Goal: Task Accomplishment & Management: Manage account settings

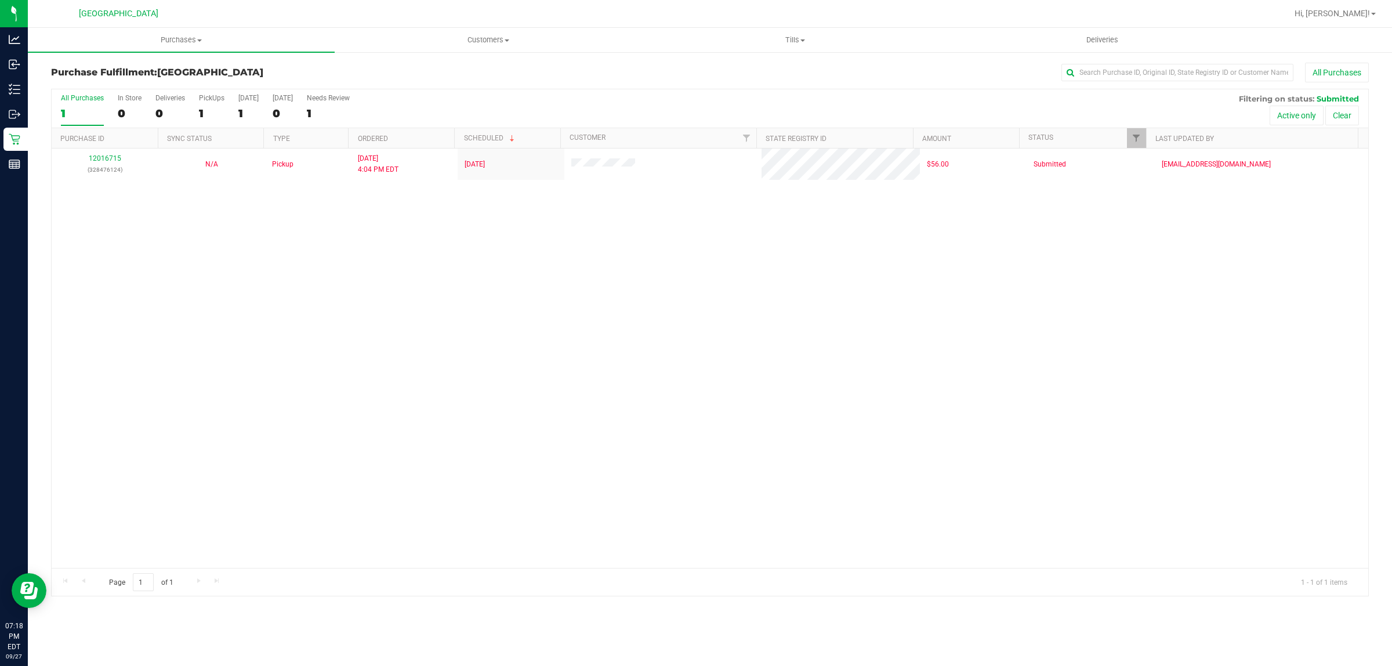
drag, startPoint x: 653, startPoint y: 354, endPoint x: 660, endPoint y: 360, distance: 8.6
click at [660, 360] on div "12016715 (328476124) N/A Pickup [DATE] 4:04 PM EDT 9/27/2025 $56.00 Submitted […" at bounding box center [710, 358] width 1317 height 419
click at [655, 361] on div "12016715 (328476124) N/A Pickup [DATE] 4:04 PM EDT 9/27/2025 $56.00 Submitted […" at bounding box center [710, 358] width 1317 height 419
click at [559, 402] on div "12016715 (328476124) N/A Pickup [DATE] 4:04 PM EDT 9/27/2025 $56.00 Submitted […" at bounding box center [710, 358] width 1317 height 419
click at [508, 340] on div "12016715 (328476124) N/A Pickup [DATE] 4:04 PM EDT 9/27/2025 $56.00 Submitted […" at bounding box center [710, 358] width 1317 height 419
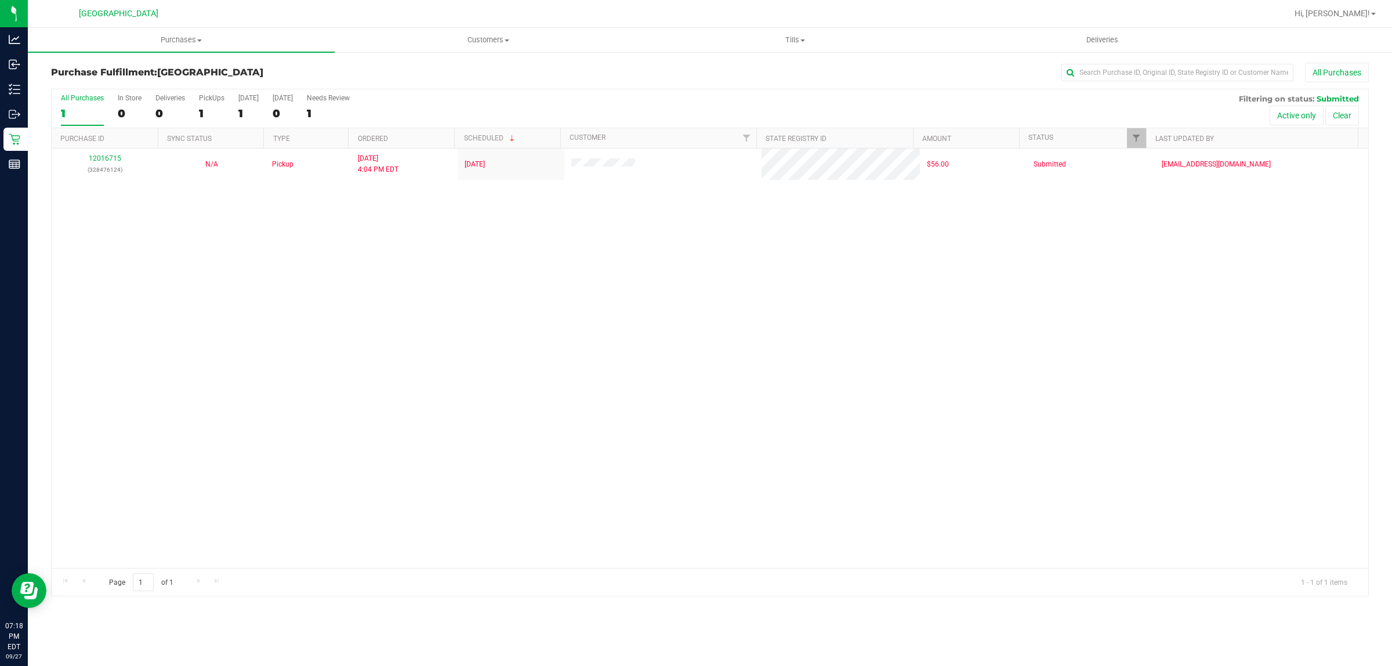
click at [423, 407] on div "12016715 (328476124) N/A Pickup [DATE] 4:04 PM EDT 9/27/2025 $56.00 Submitted […" at bounding box center [710, 358] width 1317 height 419
click at [423, 403] on div "12016715 (328476124) N/A Pickup [DATE] 4:04 PM EDT 9/27/2025 $56.00 Submitted […" at bounding box center [710, 358] width 1317 height 419
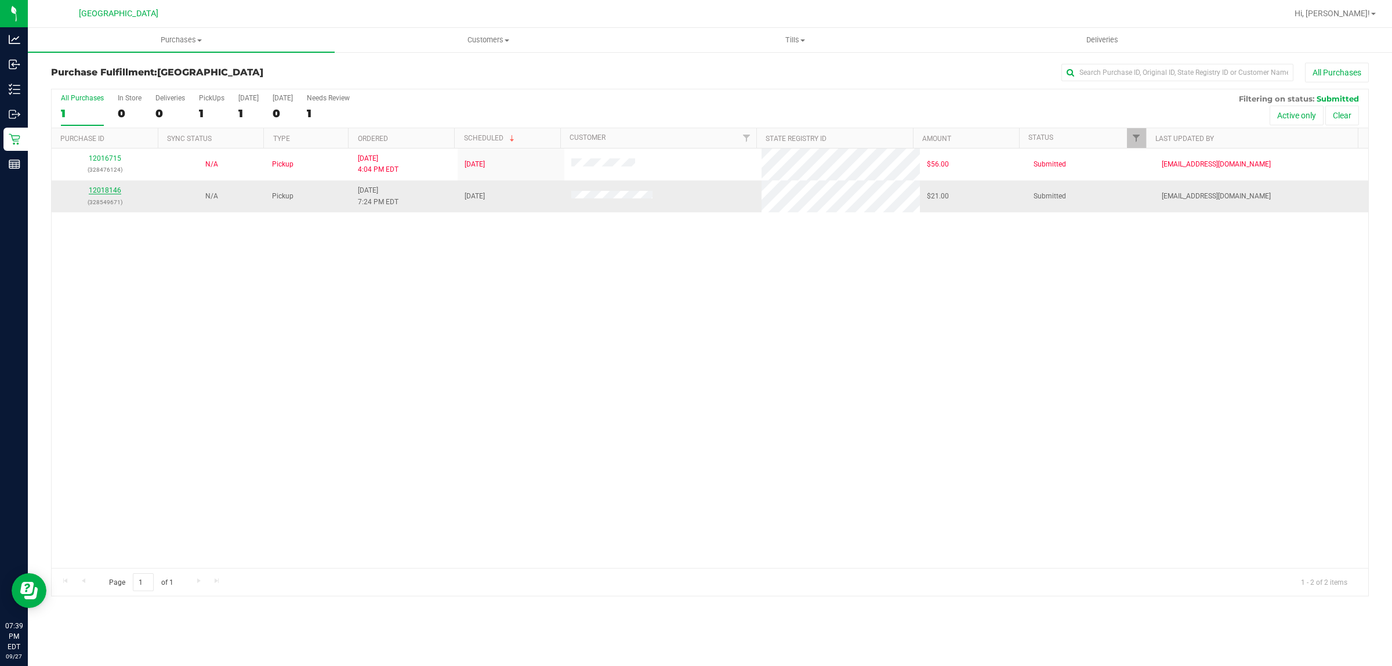
click at [108, 192] on link "12018146" at bounding box center [105, 190] width 32 height 8
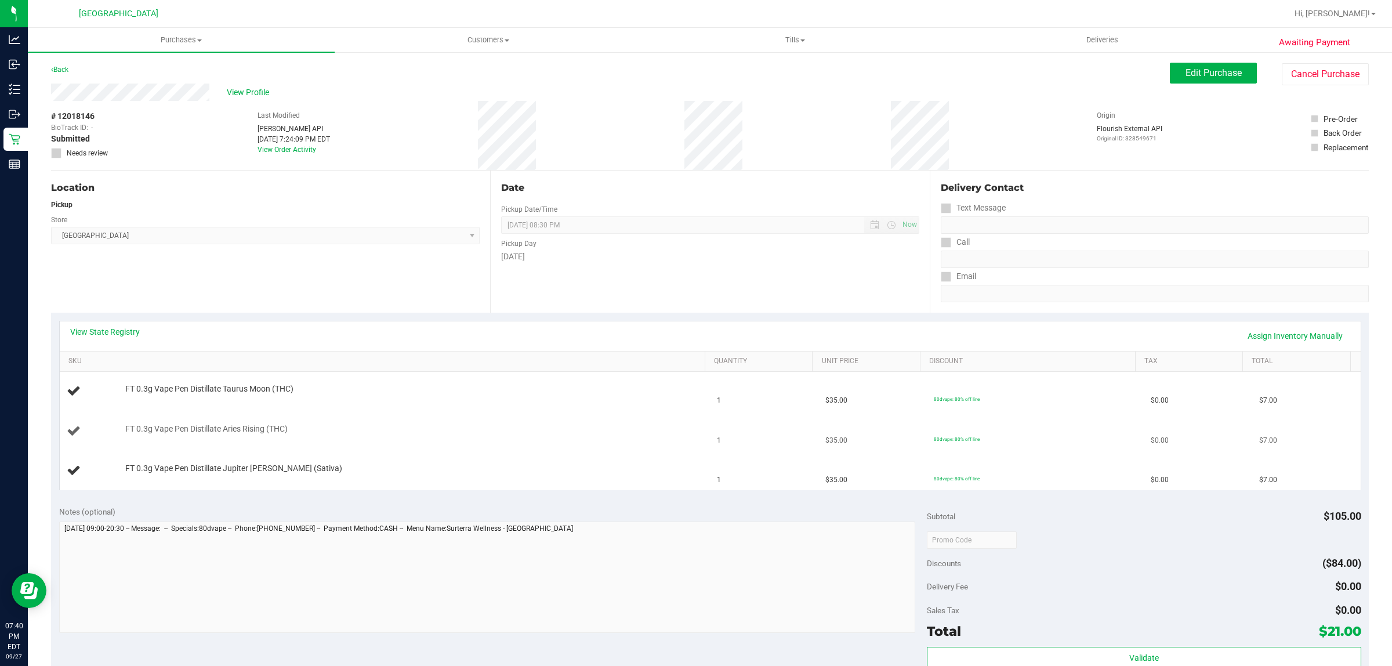
click at [535, 432] on div "FT 0.3g Vape Pen Distillate Aries Rising (THC)" at bounding box center [408, 429] width 579 height 12
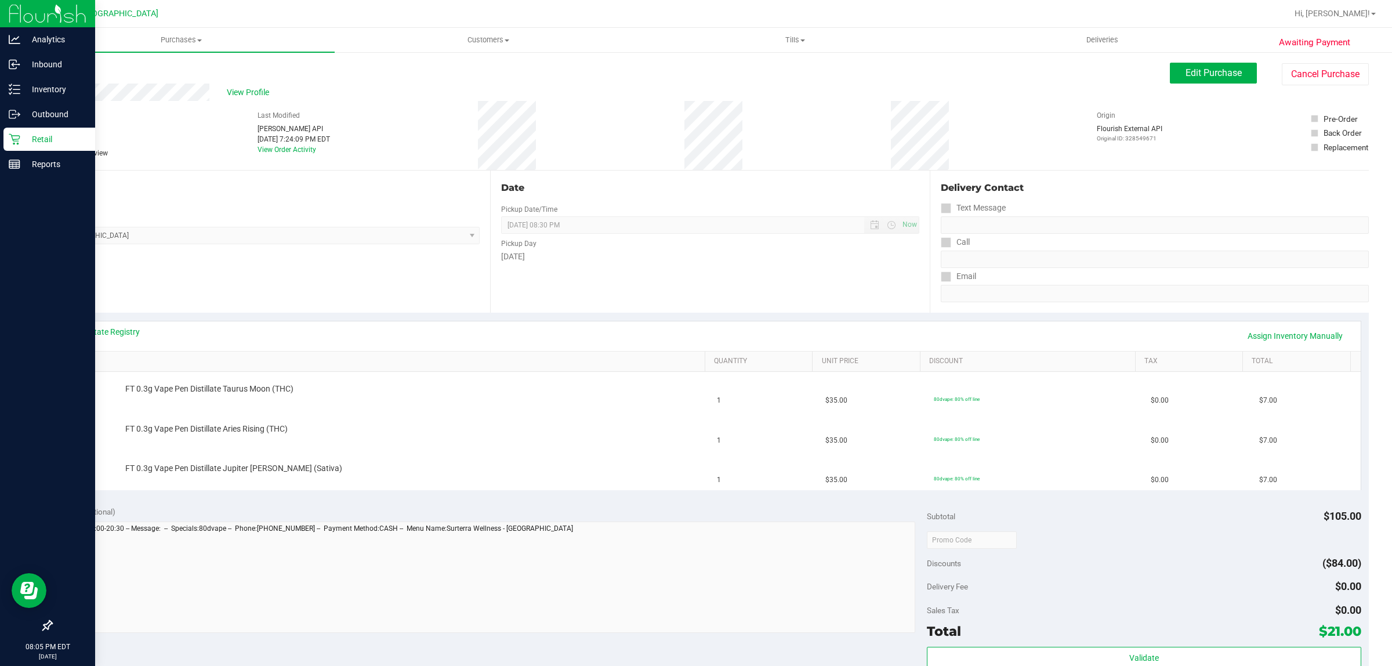
click at [41, 137] on p "Retail" at bounding box center [55, 139] width 70 height 14
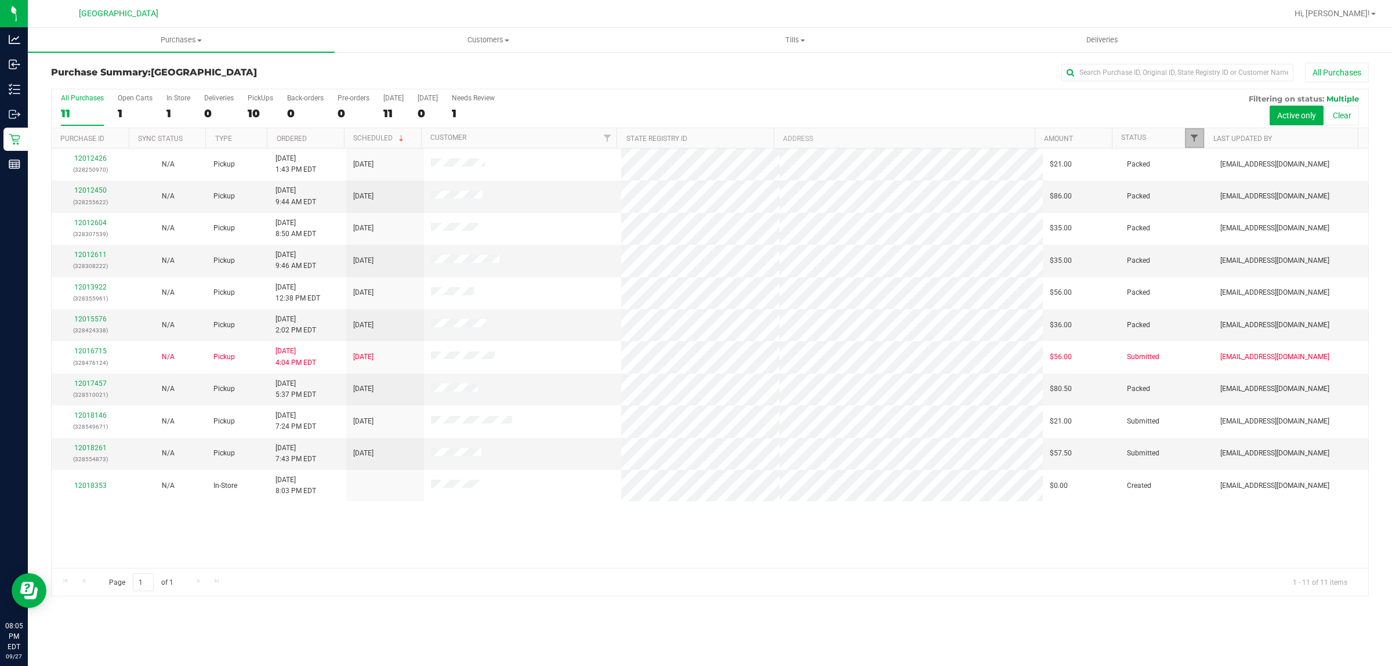
click at [1193, 140] on span "Filter" at bounding box center [1194, 137] width 9 height 9
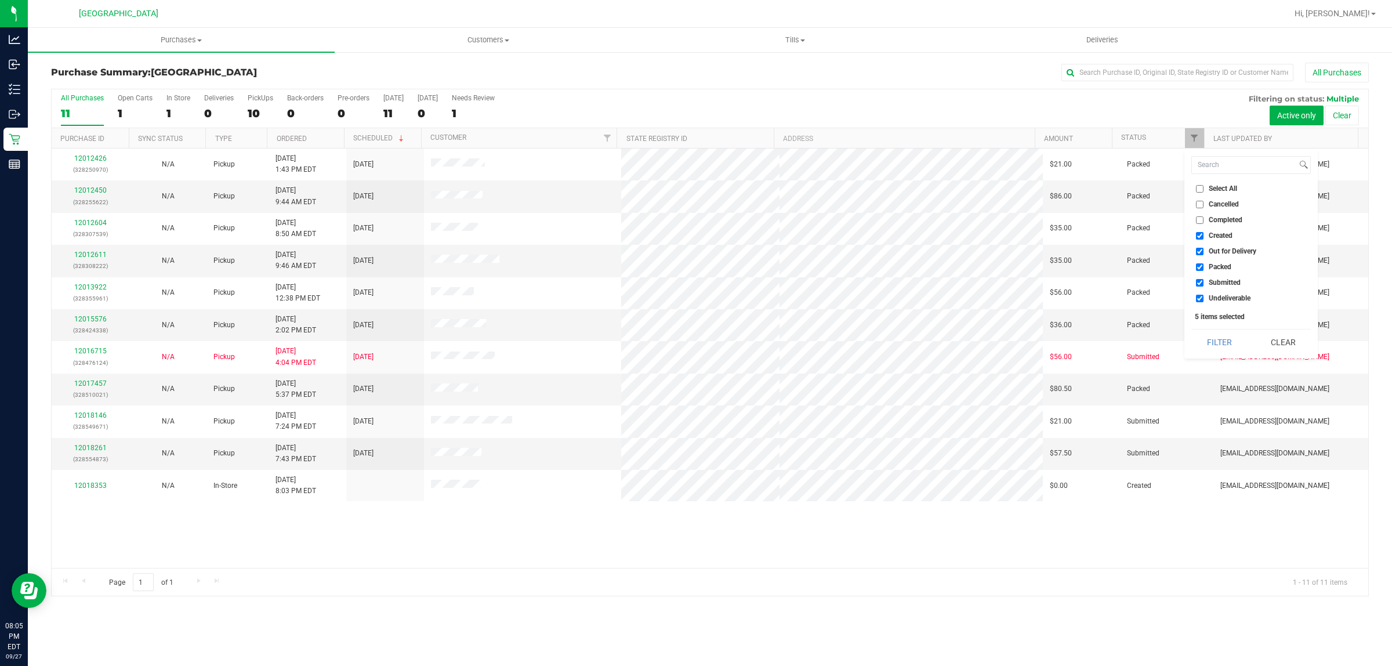
click at [1201, 234] on input "Created" at bounding box center [1200, 236] width 8 height 8
checkbox input "false"
click at [1198, 252] on input "Out for Delivery" at bounding box center [1200, 252] width 8 height 8
checkbox input "false"
click at [1199, 266] on input "Packed" at bounding box center [1200, 267] width 8 height 8
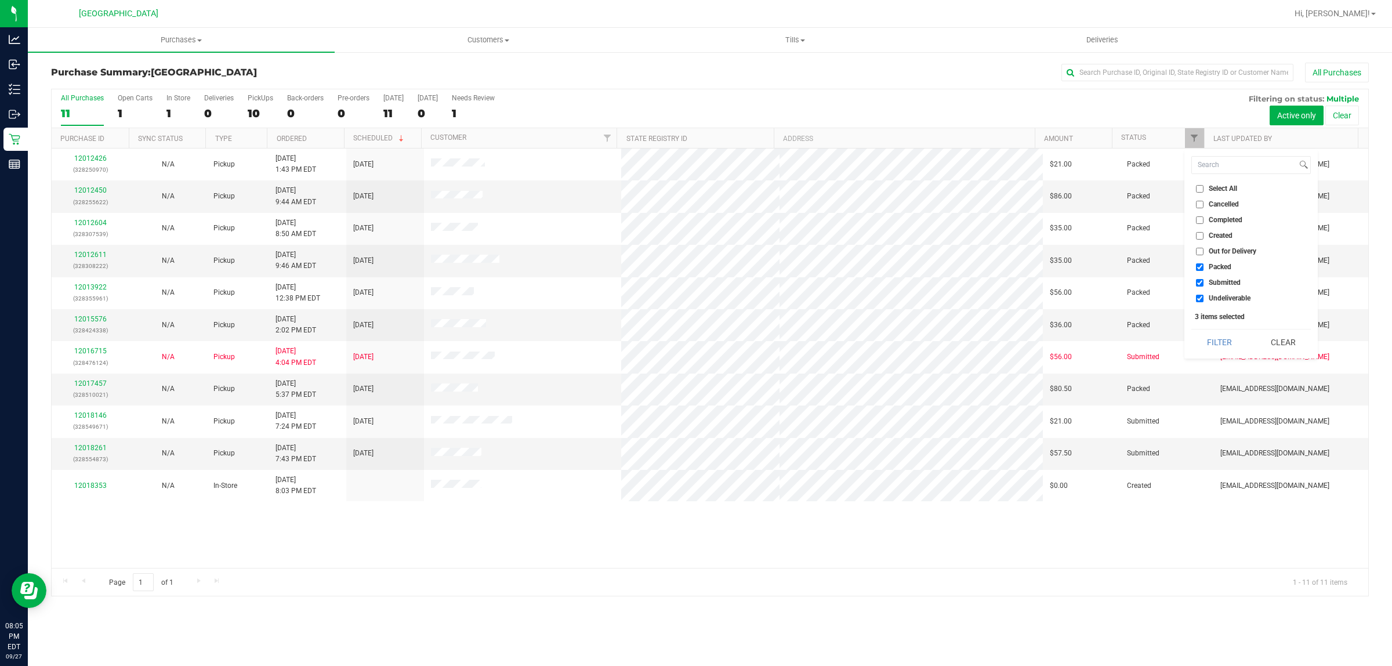
checkbox input "false"
click at [1198, 299] on input "Undeliverable" at bounding box center [1200, 299] width 8 height 8
checkbox input "false"
click at [1223, 346] on button "Filter" at bounding box center [1219, 342] width 56 height 26
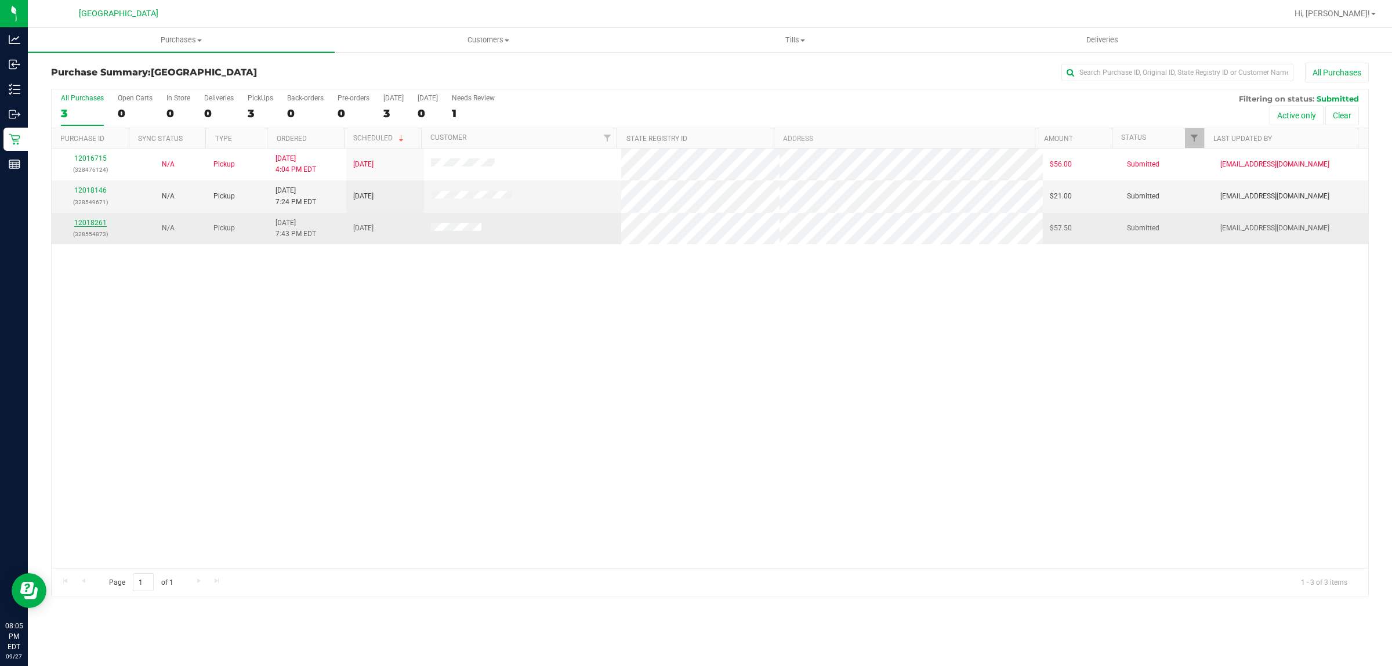
click at [95, 226] on link "12018261" at bounding box center [90, 223] width 32 height 8
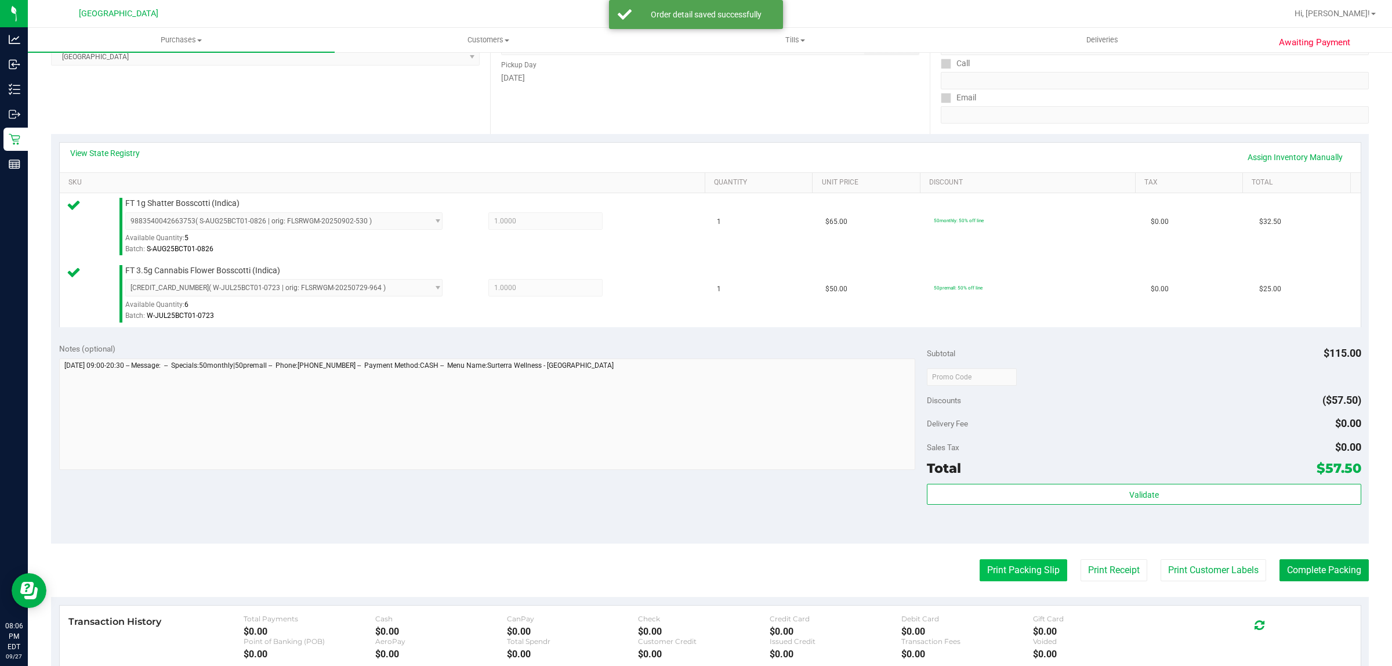
scroll to position [349, 0]
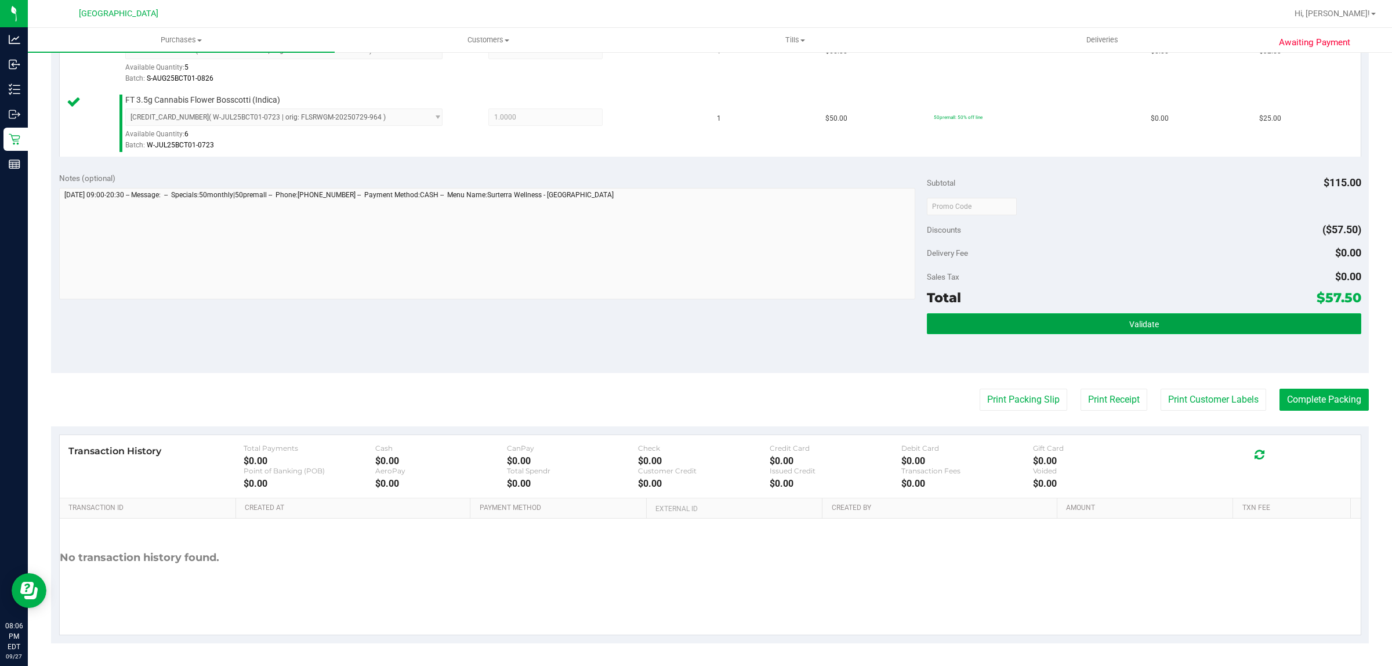
click at [1129, 328] on span "Validate" at bounding box center [1144, 324] width 30 height 9
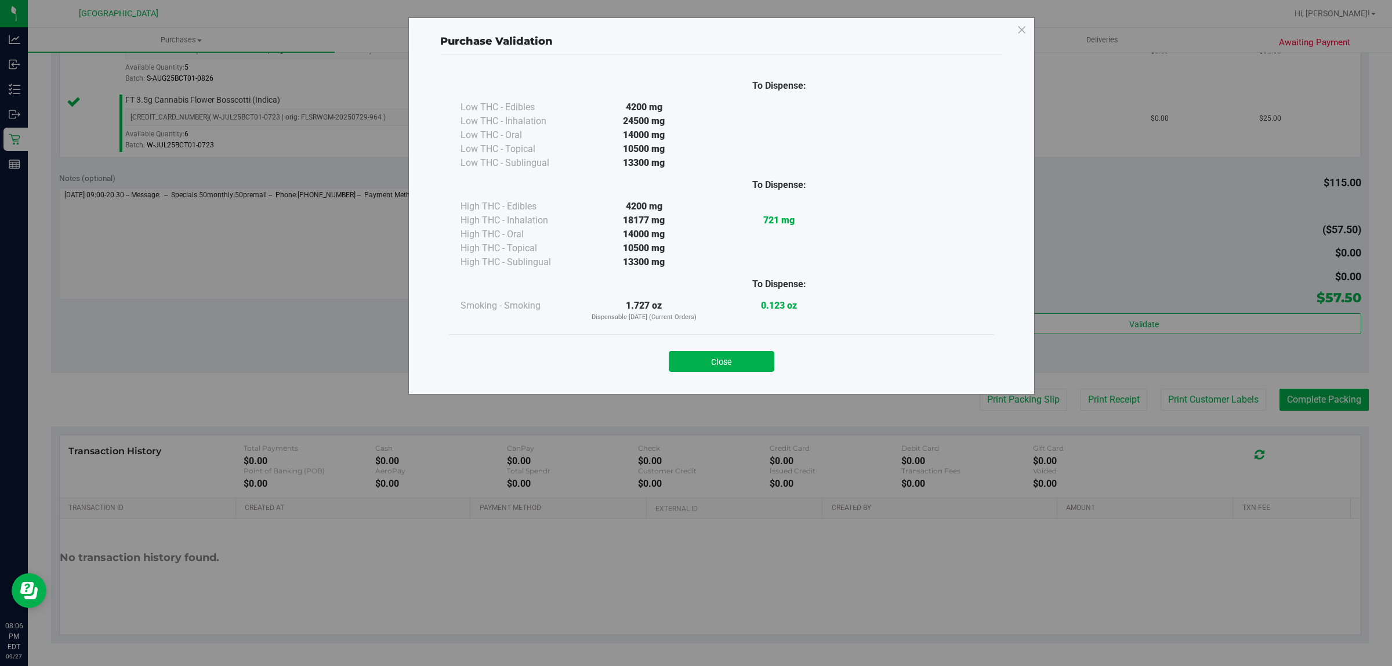
click at [697, 367] on button "Close" at bounding box center [722, 361] width 106 height 21
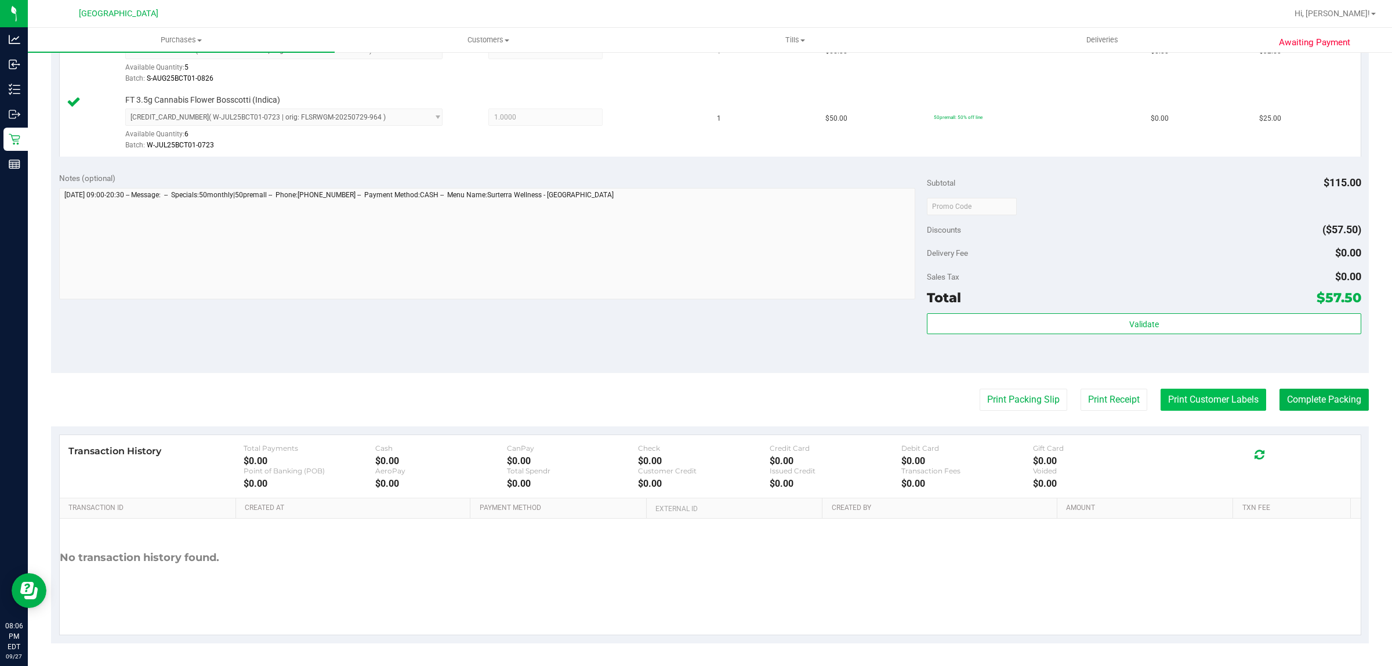
click at [1215, 402] on button "Print Customer Labels" at bounding box center [1214, 400] width 106 height 22
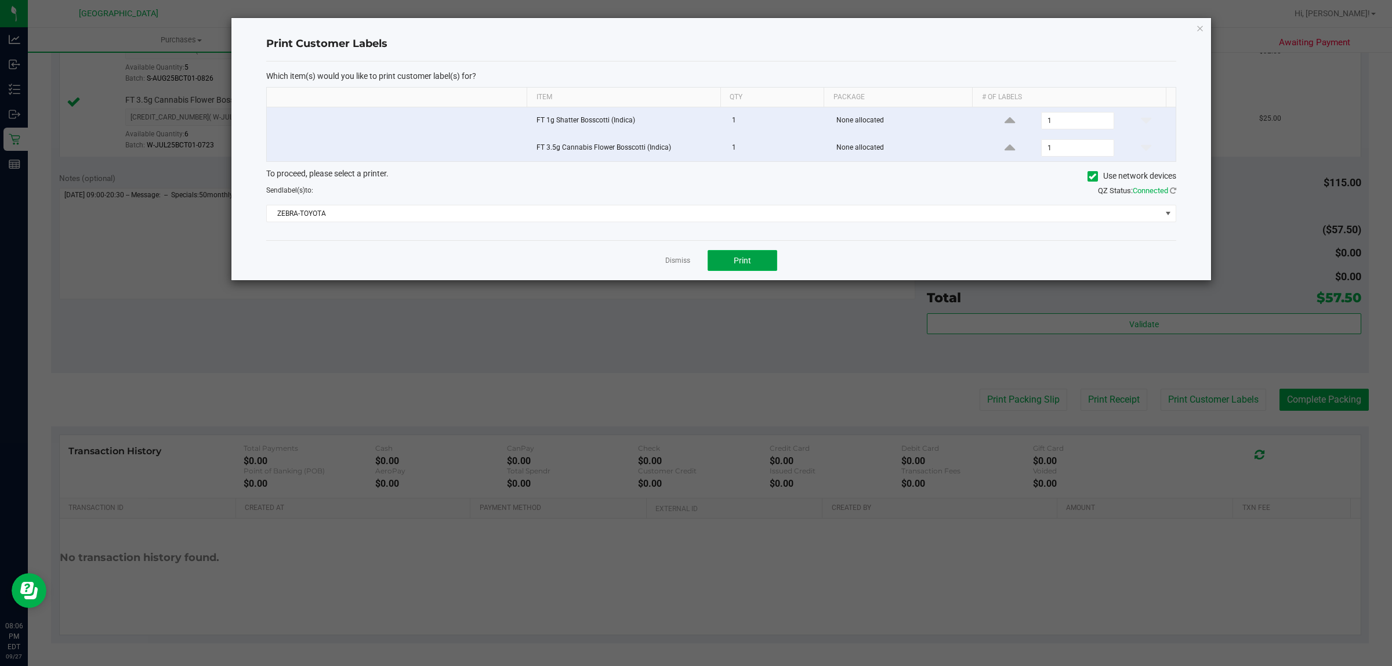
click at [763, 259] on button "Print" at bounding box center [743, 260] width 70 height 21
click at [682, 266] on link "Dismiss" at bounding box center [677, 261] width 25 height 10
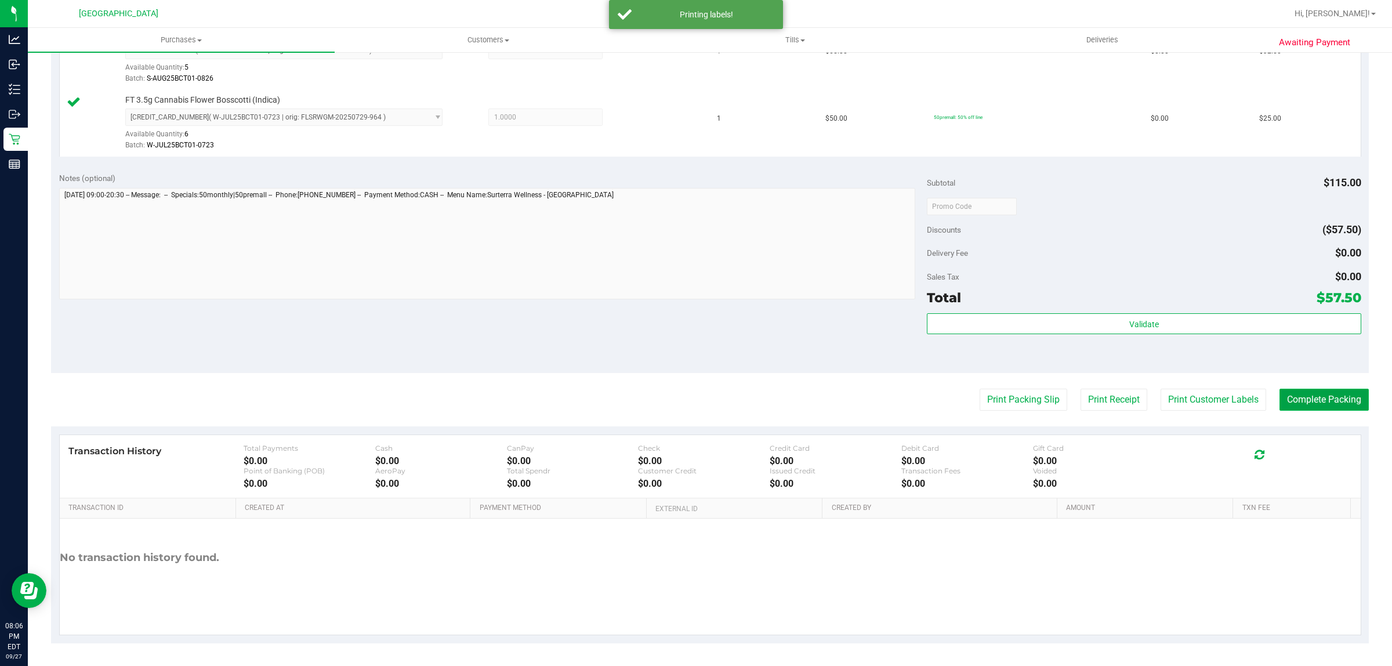
click at [1350, 401] on button "Complete Packing" at bounding box center [1324, 400] width 89 height 22
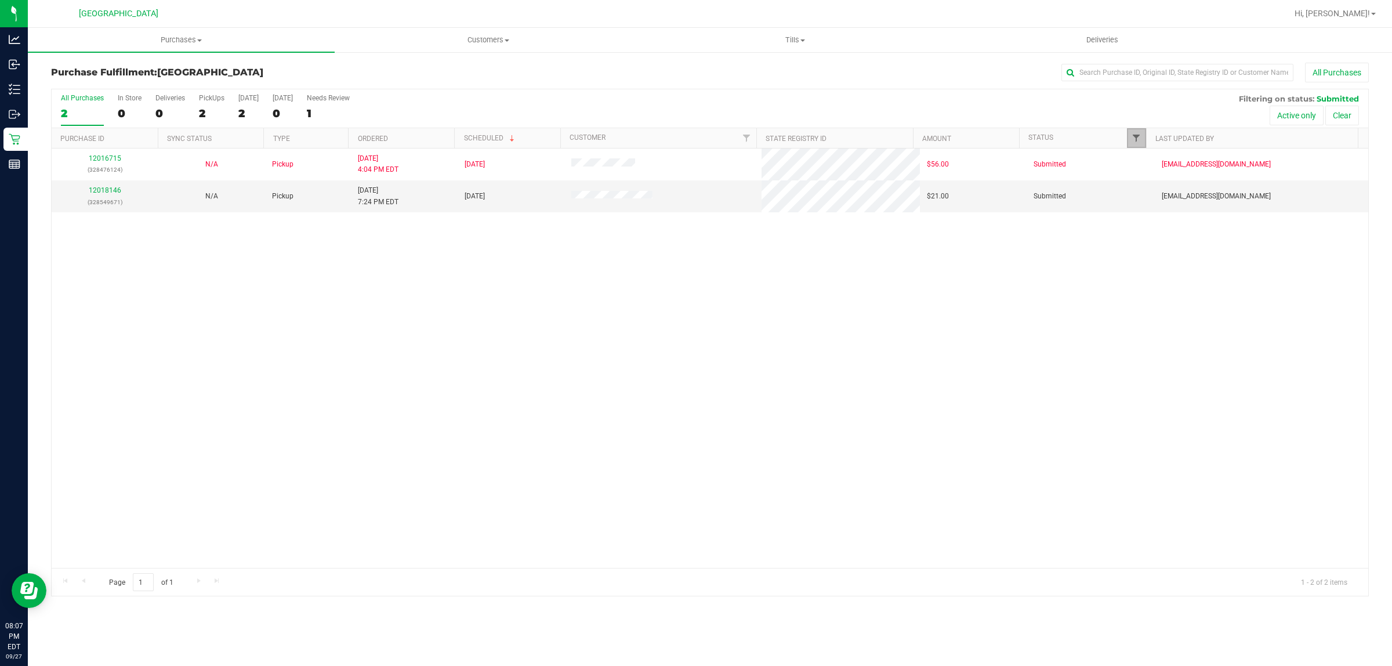
click at [1138, 140] on span "Filter" at bounding box center [1136, 137] width 9 height 9
click at [1140, 281] on input "Submitted" at bounding box center [1142, 283] width 8 height 8
checkbox input "false"
click at [1141, 270] on input "Packed" at bounding box center [1142, 267] width 8 height 8
checkbox input "true"
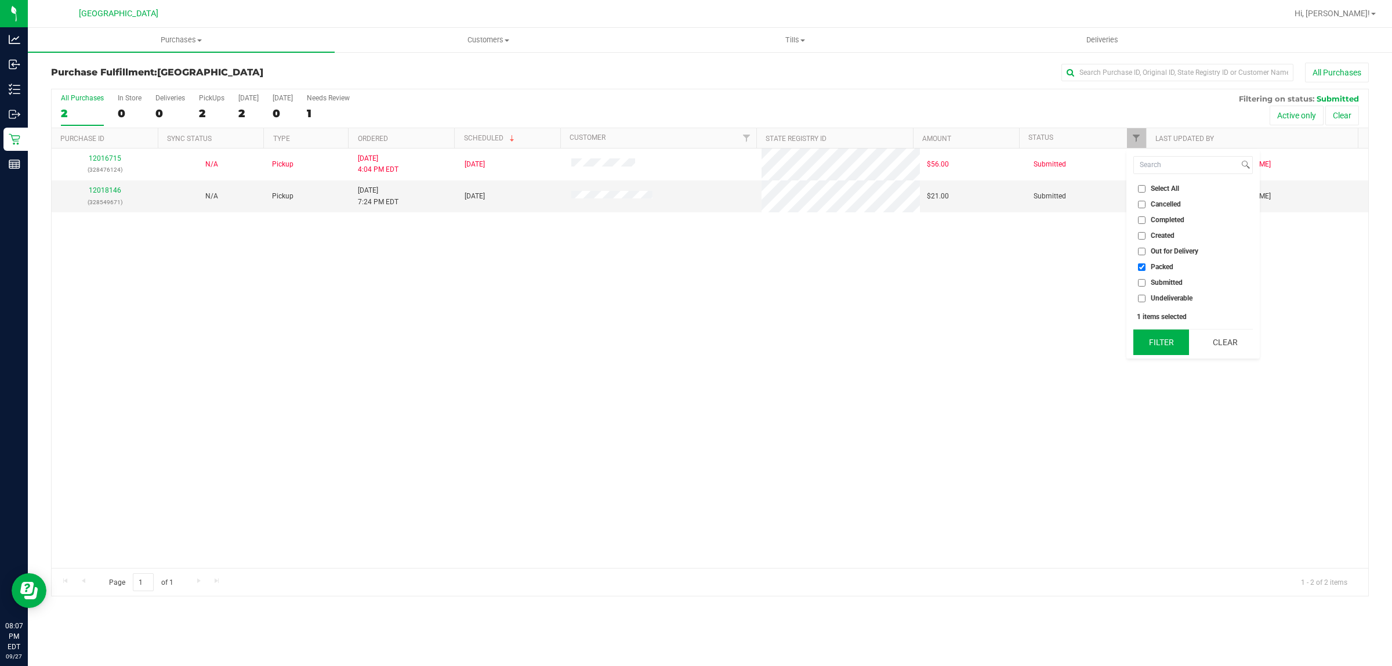
click at [1164, 348] on button "Filter" at bounding box center [1161, 342] width 56 height 26
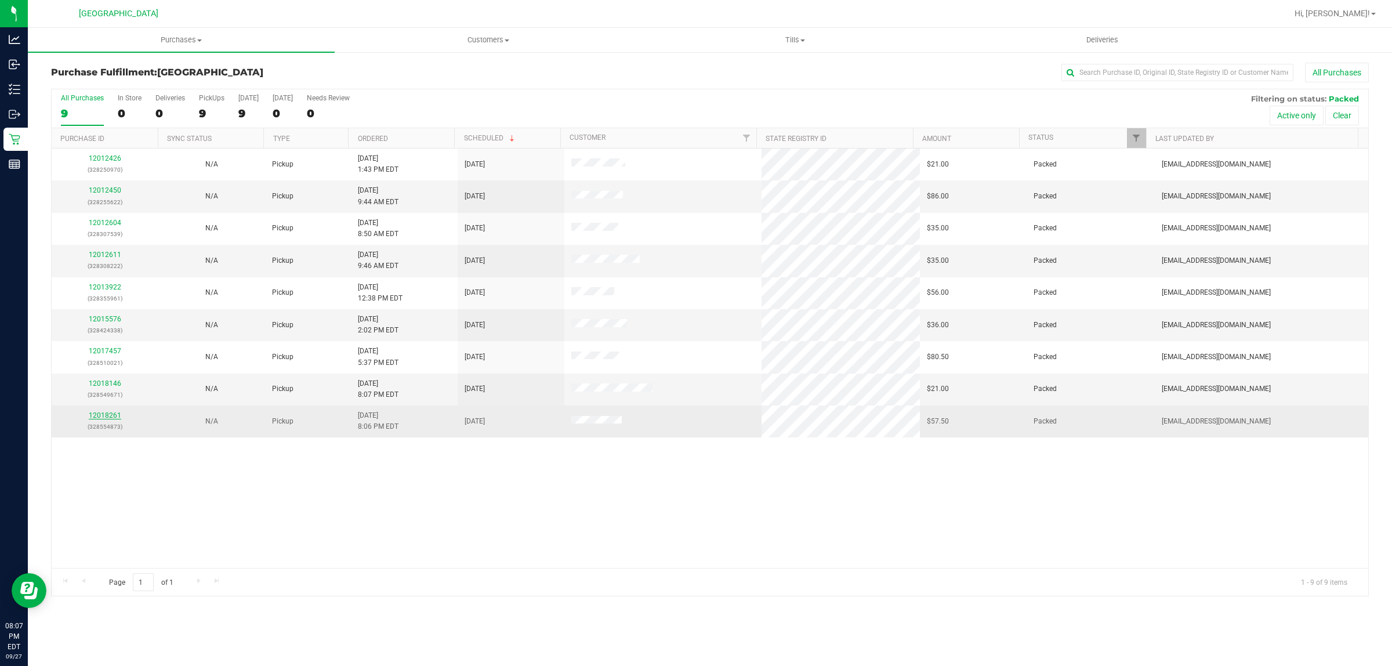
click at [108, 419] on link "12018261" at bounding box center [105, 415] width 32 height 8
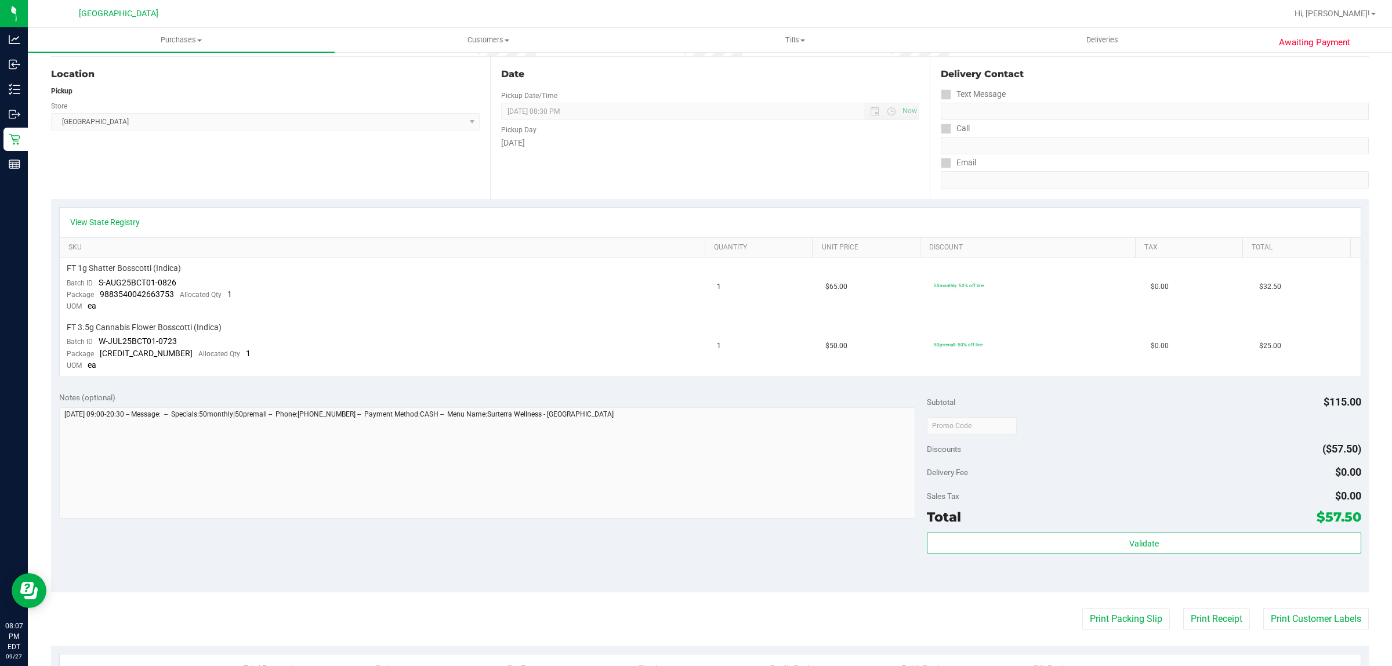
scroll to position [184, 0]
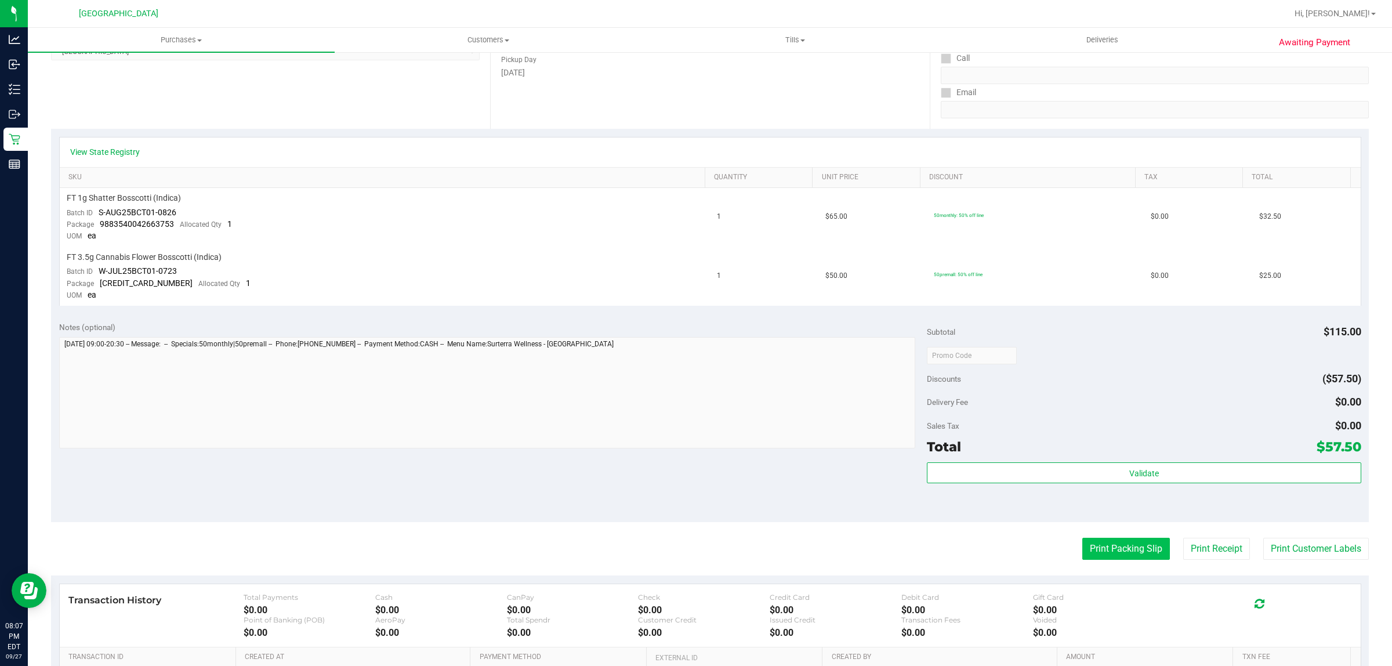
click at [1106, 544] on button "Print Packing Slip" at bounding box center [1126, 549] width 88 height 22
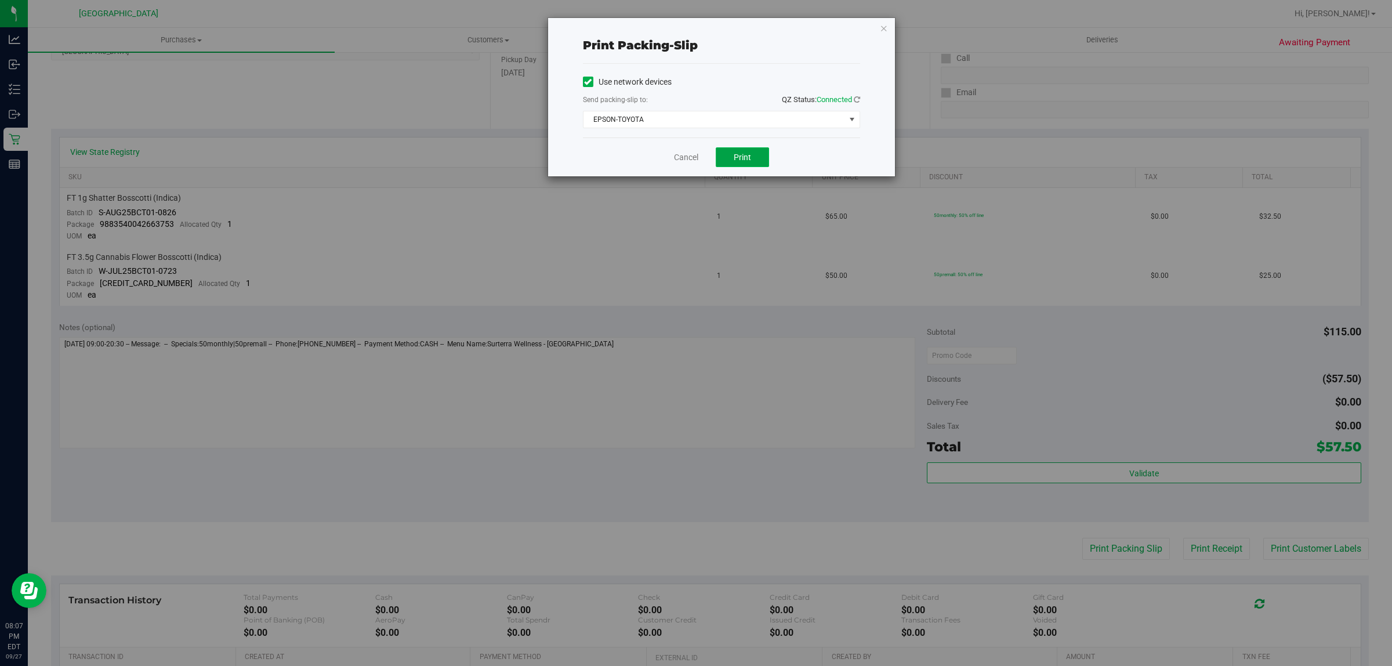
click at [738, 154] on span "Print" at bounding box center [742, 157] width 17 height 9
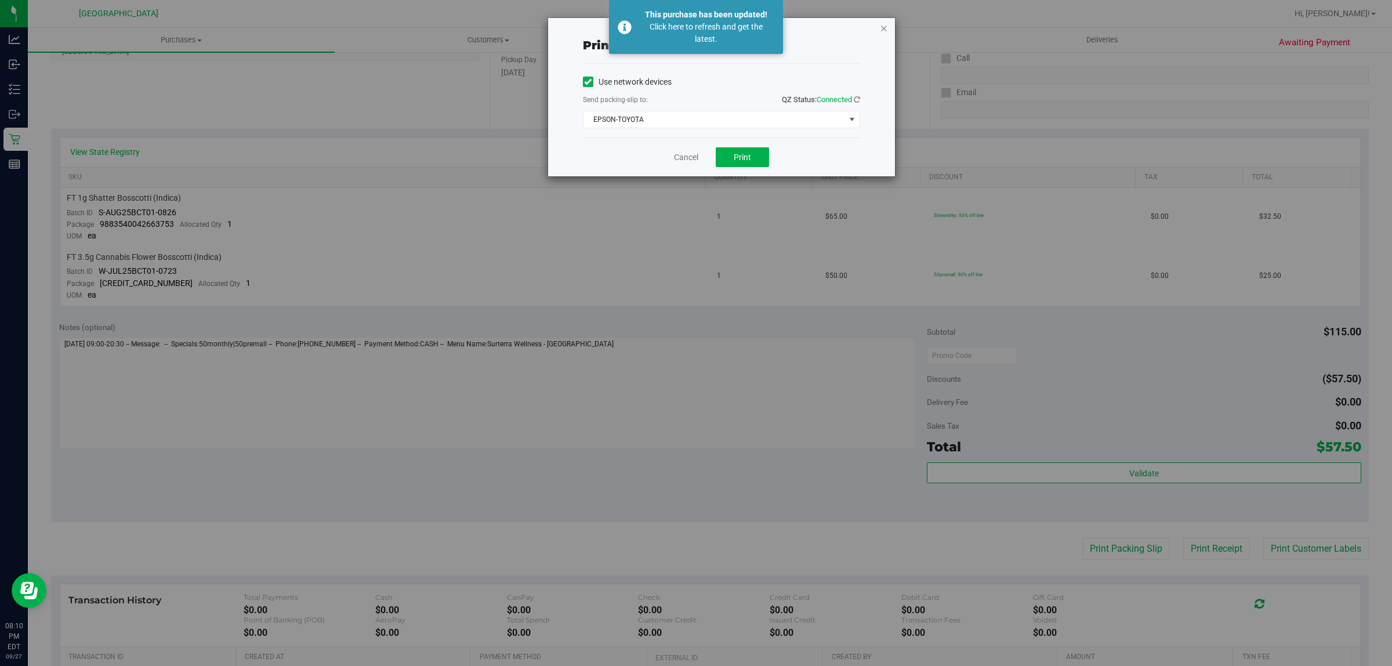
click at [883, 31] on icon "button" at bounding box center [884, 28] width 8 height 14
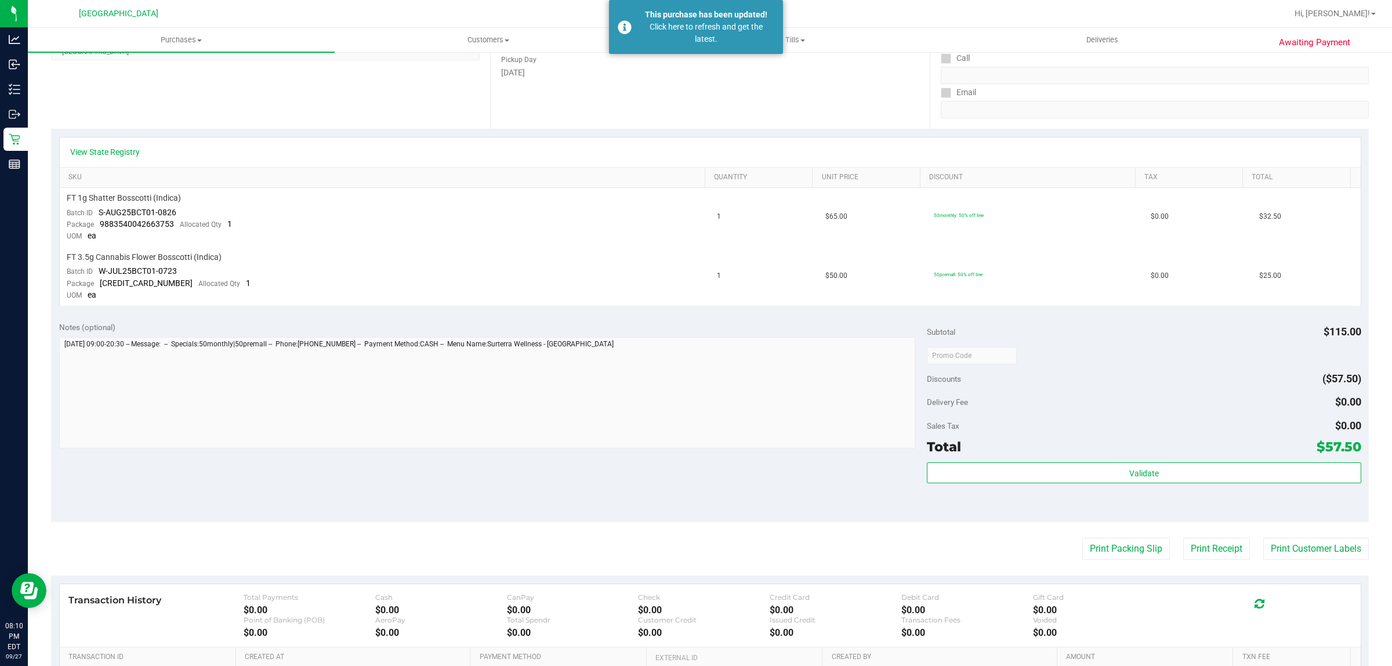
click at [241, 97] on div "Location Pickup Store [GEOGRAPHIC_DATA] WC Select Store [PERSON_NAME][GEOGRAPHI…" at bounding box center [270, 58] width 439 height 142
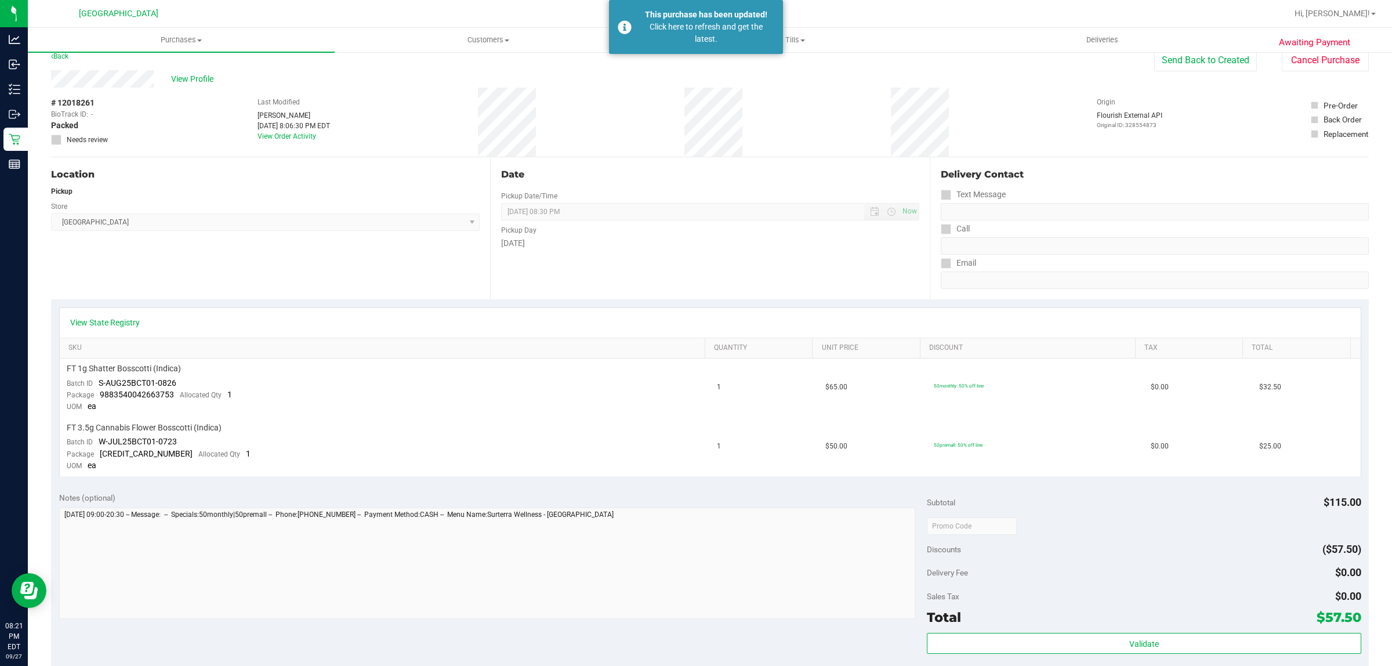
scroll to position [0, 0]
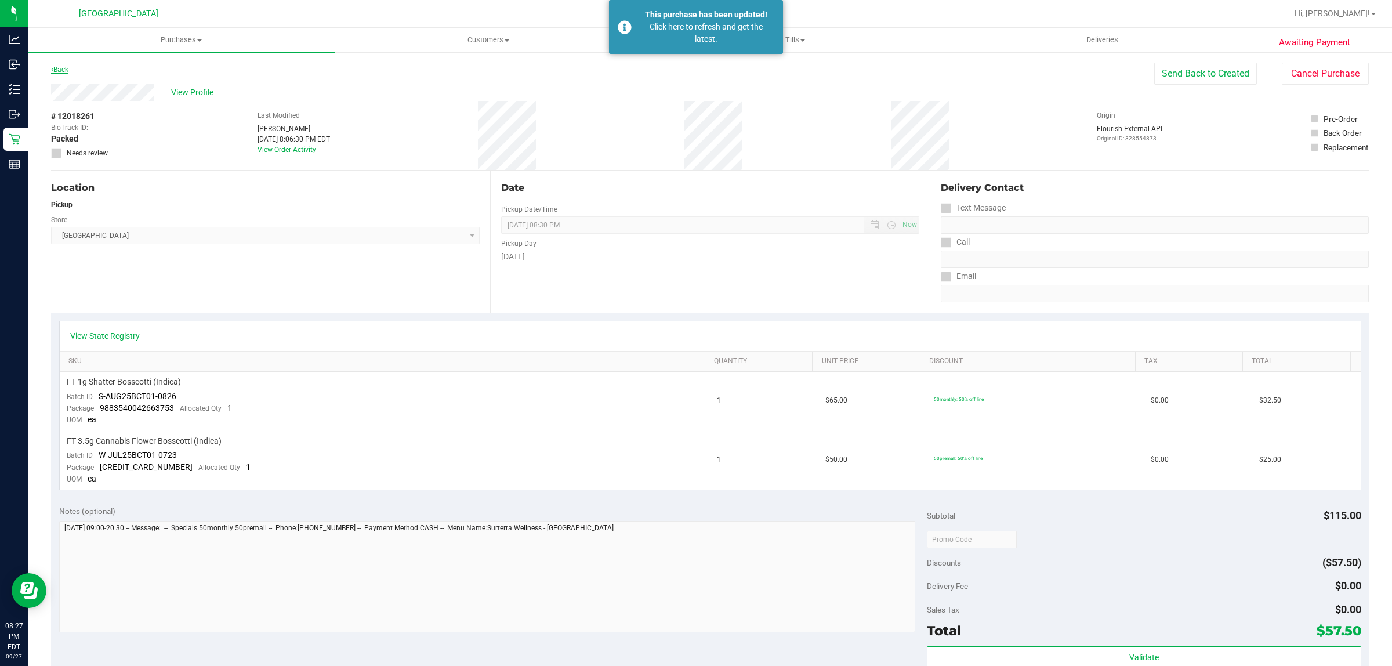
click at [59, 66] on link "Back" at bounding box center [59, 70] width 17 height 8
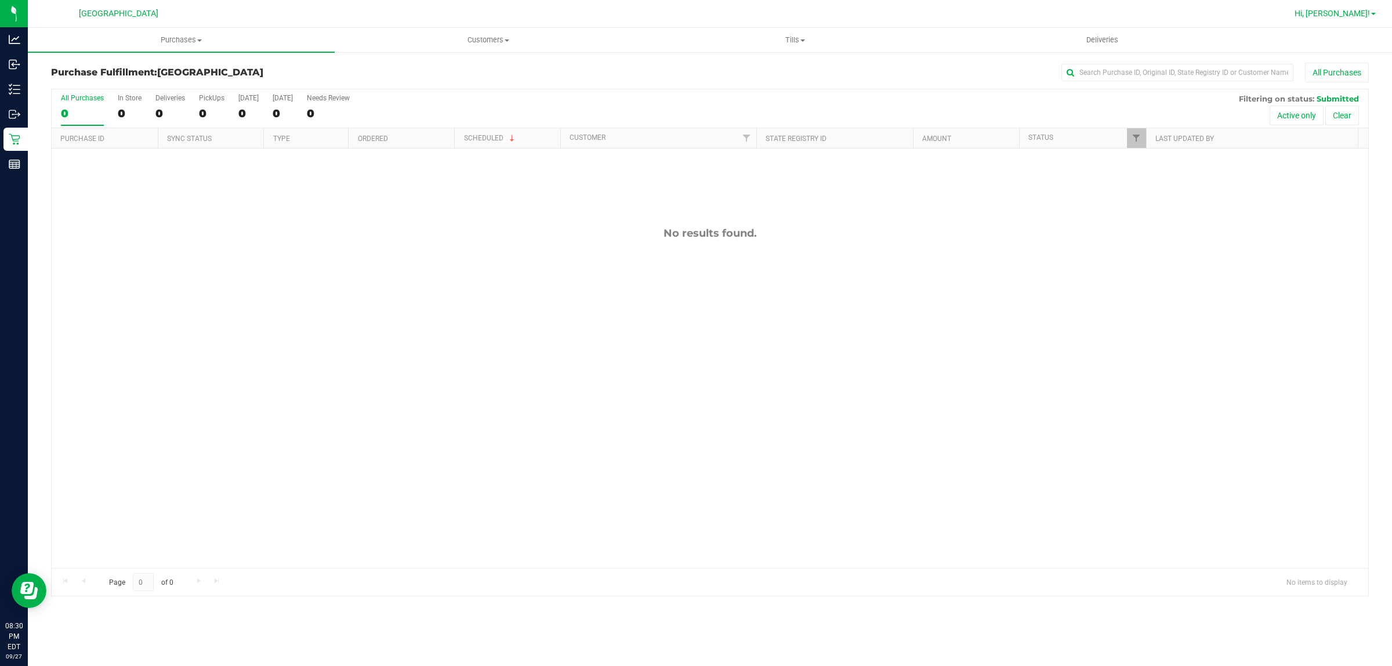
click at [1353, 10] on span "Hi, [PERSON_NAME]!" at bounding box center [1332, 13] width 75 height 9
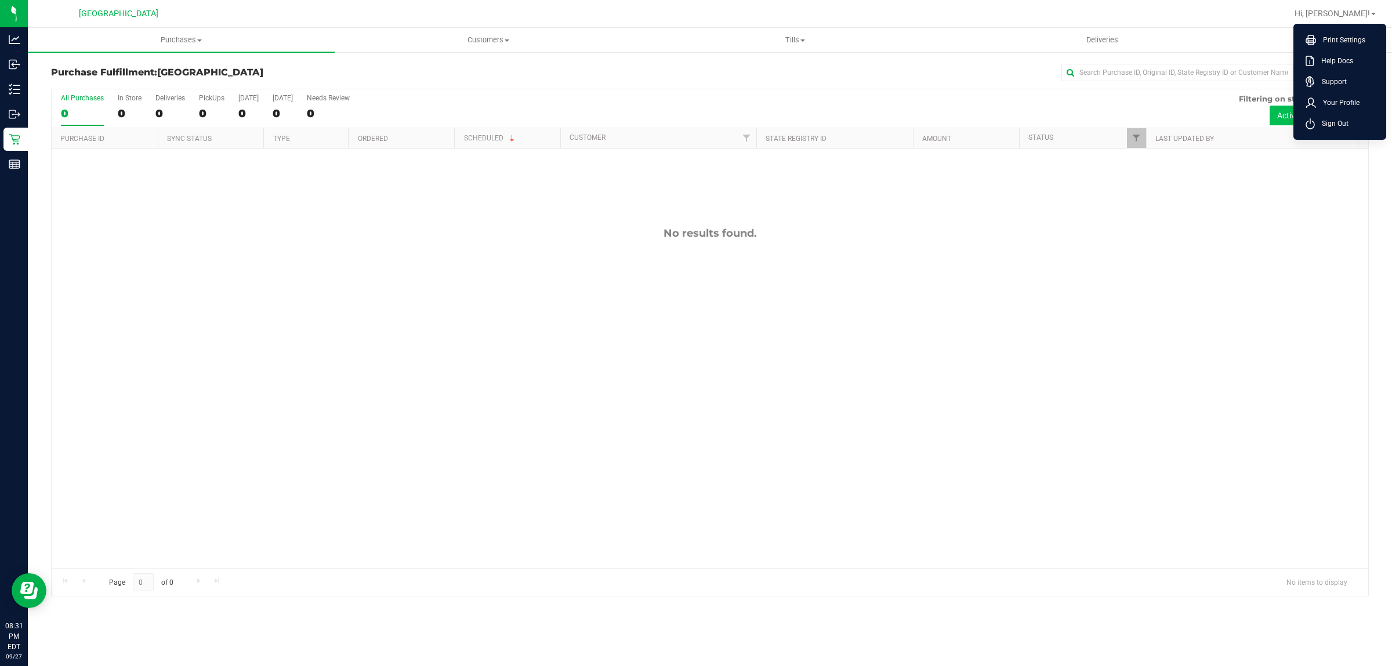
click at [1309, 123] on icon at bounding box center [1310, 123] width 9 height 11
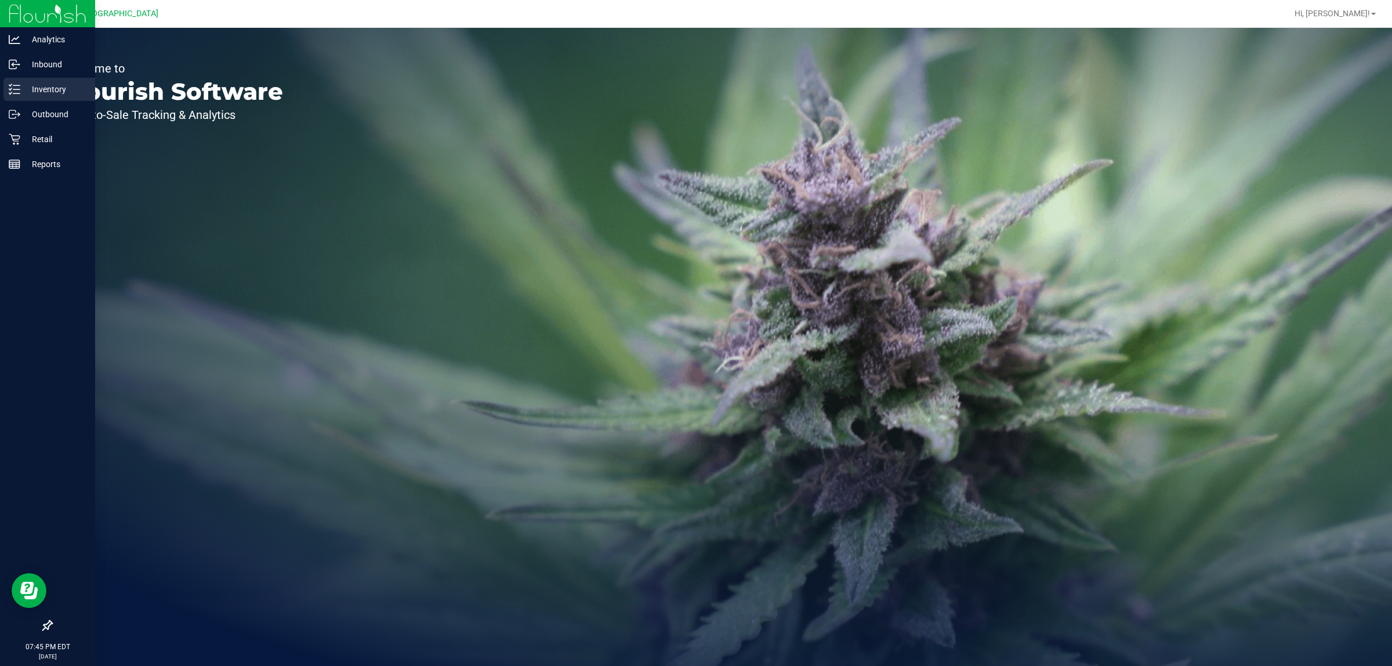
click at [19, 93] on icon at bounding box center [15, 90] width 12 height 12
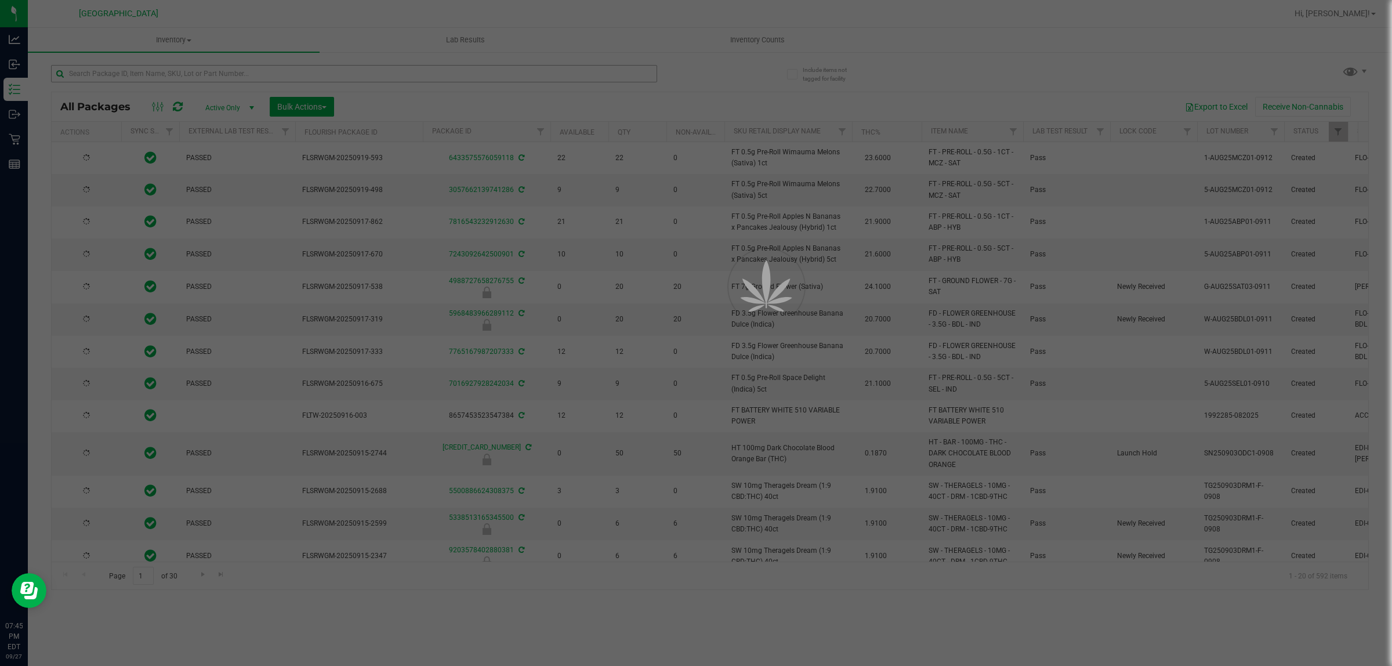
type input "2026-03-16"
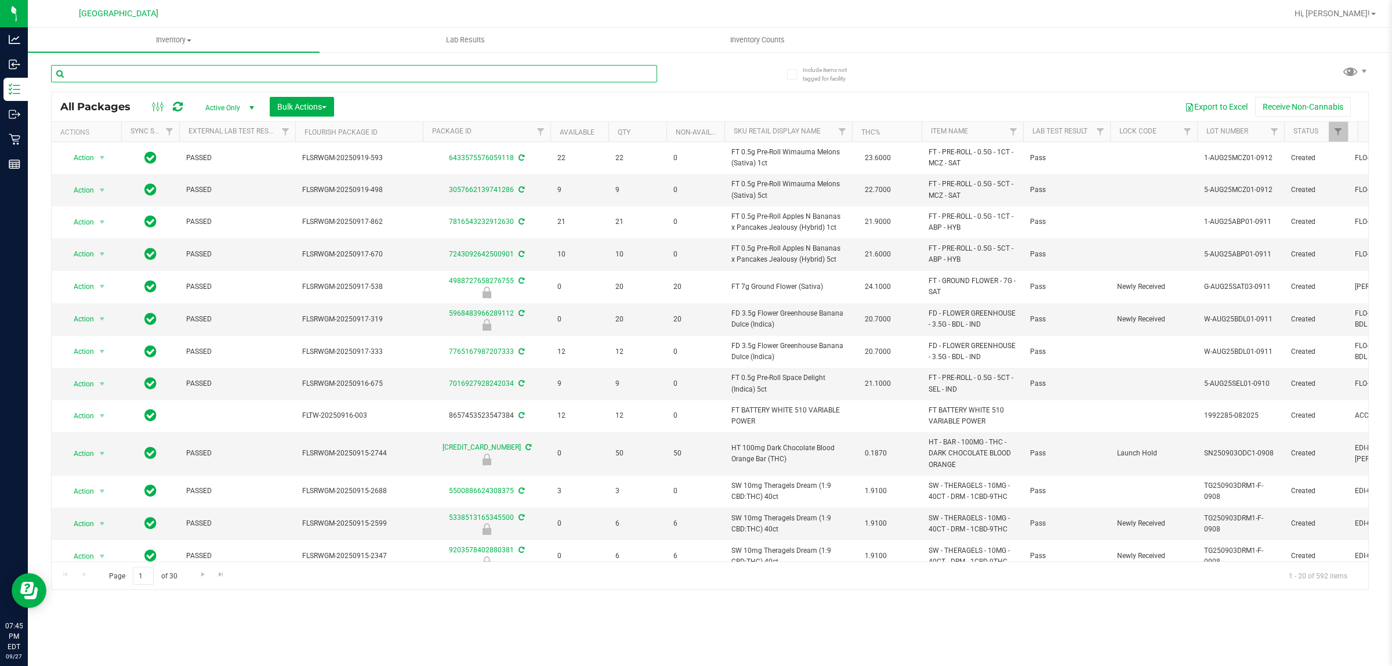
click at [242, 71] on input "text" at bounding box center [354, 73] width 606 height 17
type input "JLE"
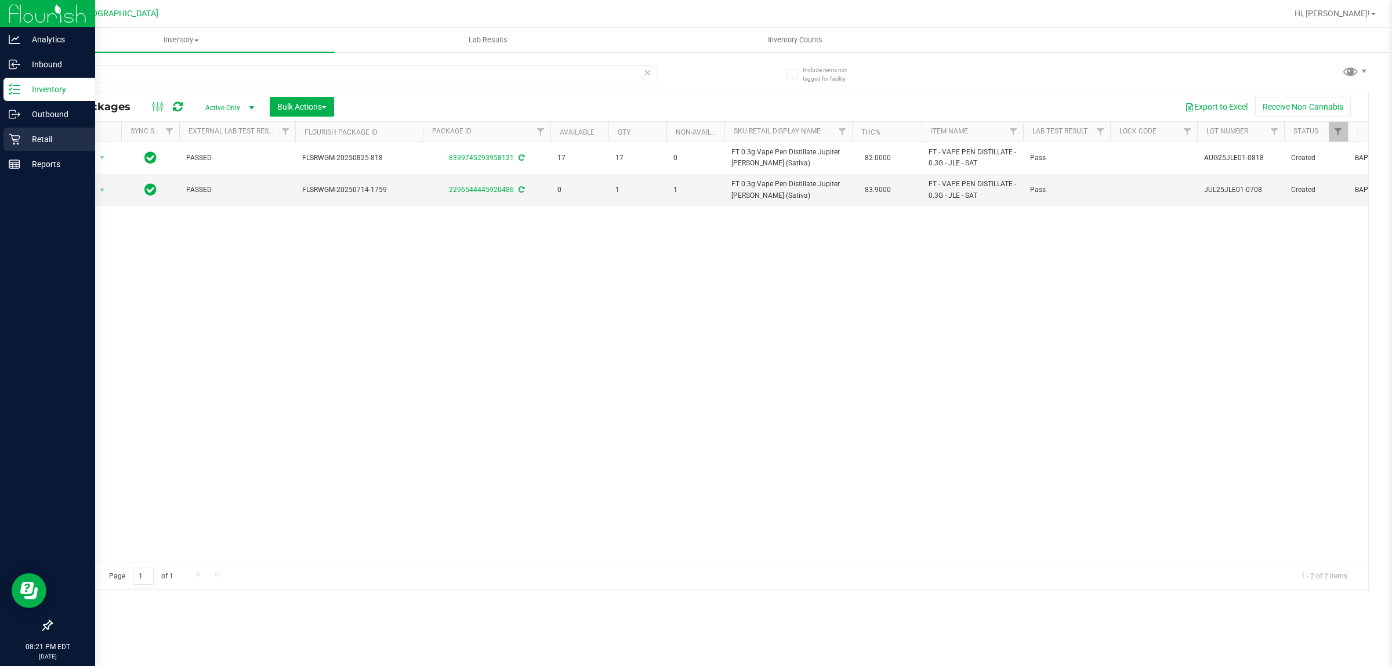
click at [16, 138] on icon at bounding box center [15, 139] width 12 height 12
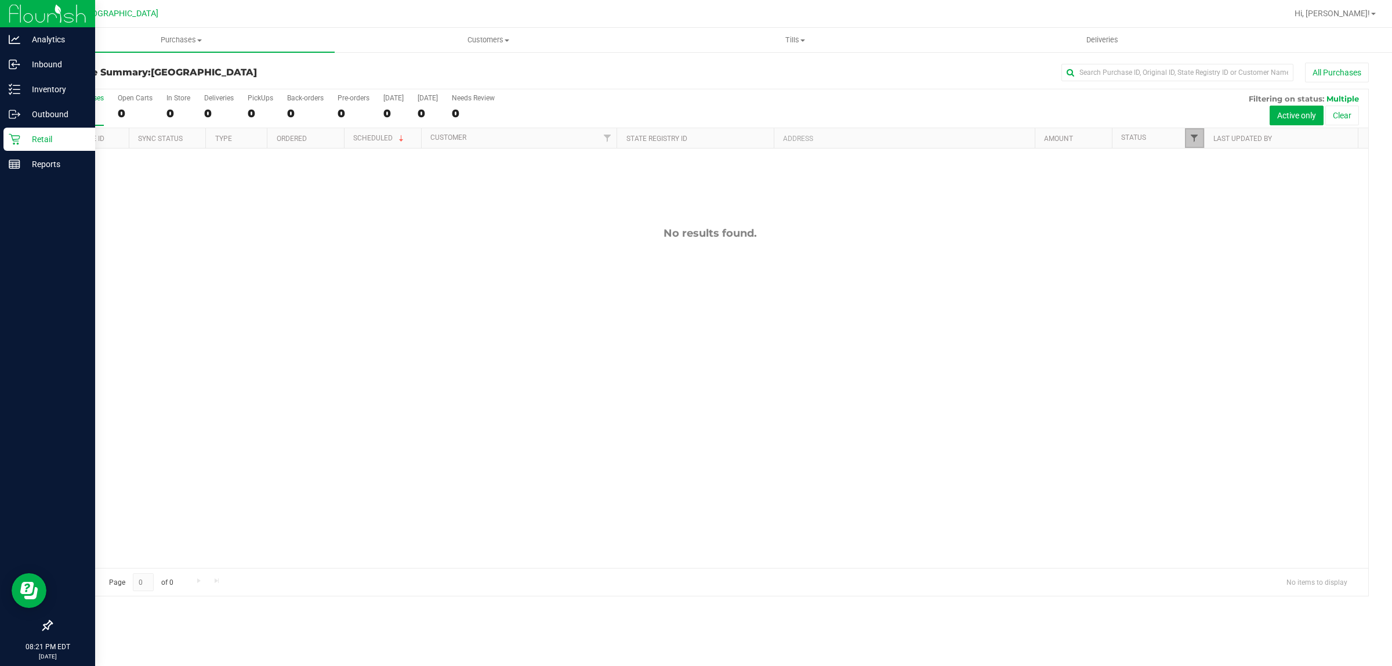
click at [1191, 142] on span "Filter" at bounding box center [1194, 137] width 9 height 9
click at [1203, 236] on input "Created" at bounding box center [1200, 236] width 8 height 8
checkbox input "false"
click at [1200, 250] on input "Out for Delivery" at bounding box center [1200, 252] width 8 height 8
checkbox input "false"
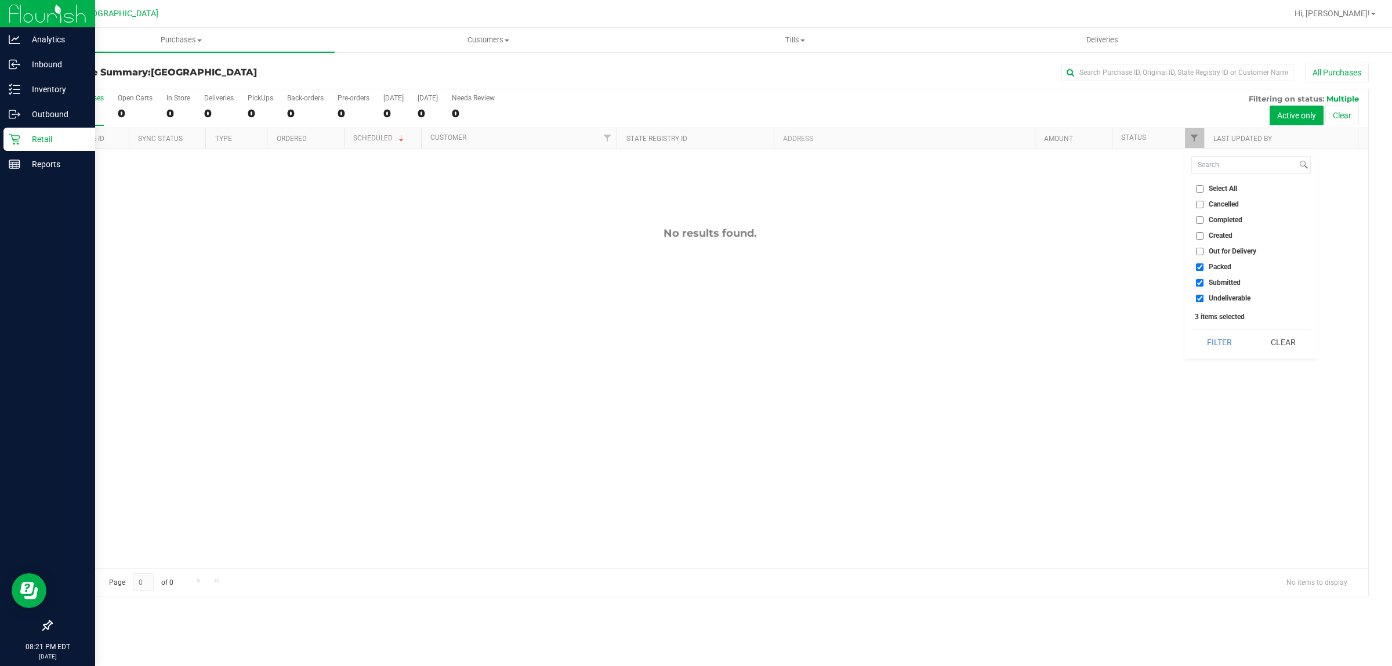
click at [1201, 270] on input "Packed" at bounding box center [1200, 267] width 8 height 8
checkbox input "false"
click at [1199, 298] on input "Undeliverable" at bounding box center [1200, 299] width 8 height 8
checkbox input "false"
click at [1219, 341] on button "Filter" at bounding box center [1219, 342] width 56 height 26
